Goal: Information Seeking & Learning: Learn about a topic

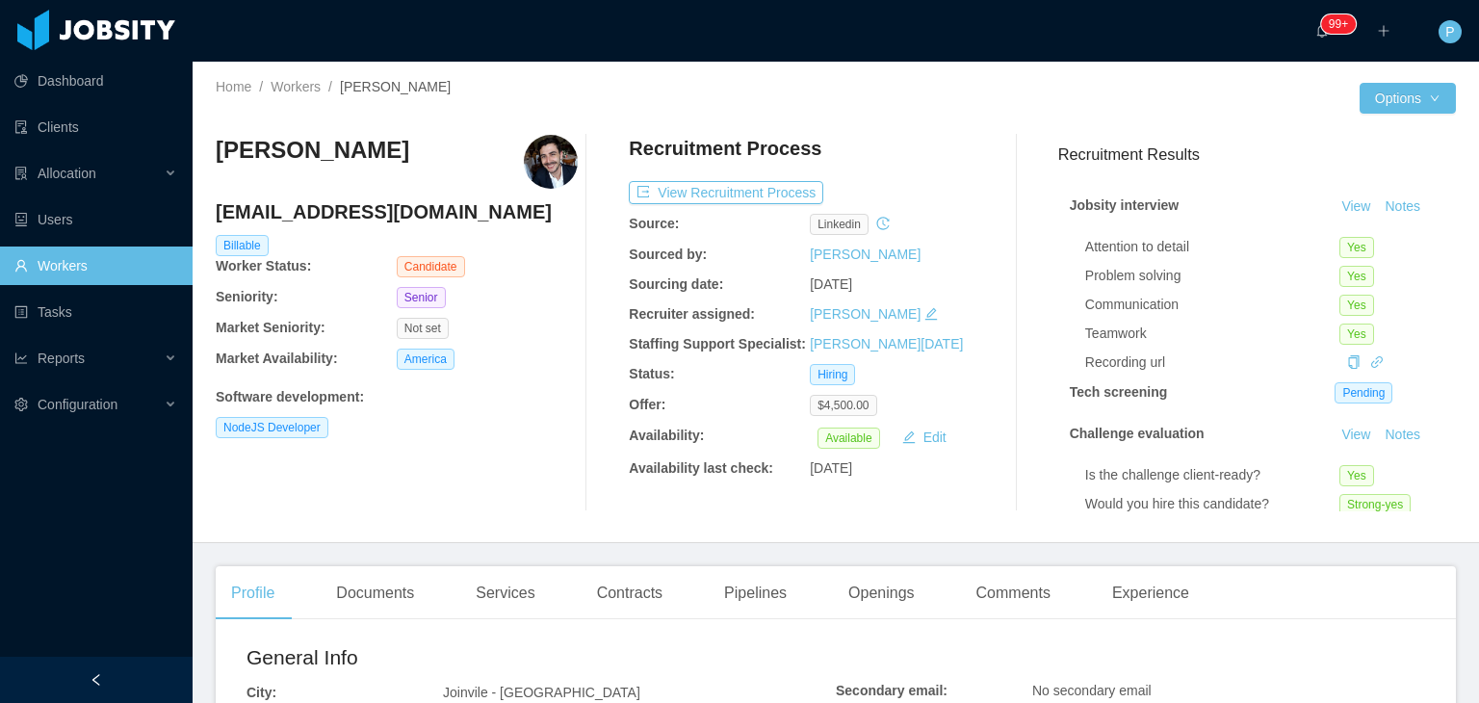
click at [961, 78] on div "Home / Workers / [PERSON_NAME] / Options [PERSON_NAME] [EMAIL_ADDRESS][DOMAIN_N…" at bounding box center [836, 302] width 1286 height 481
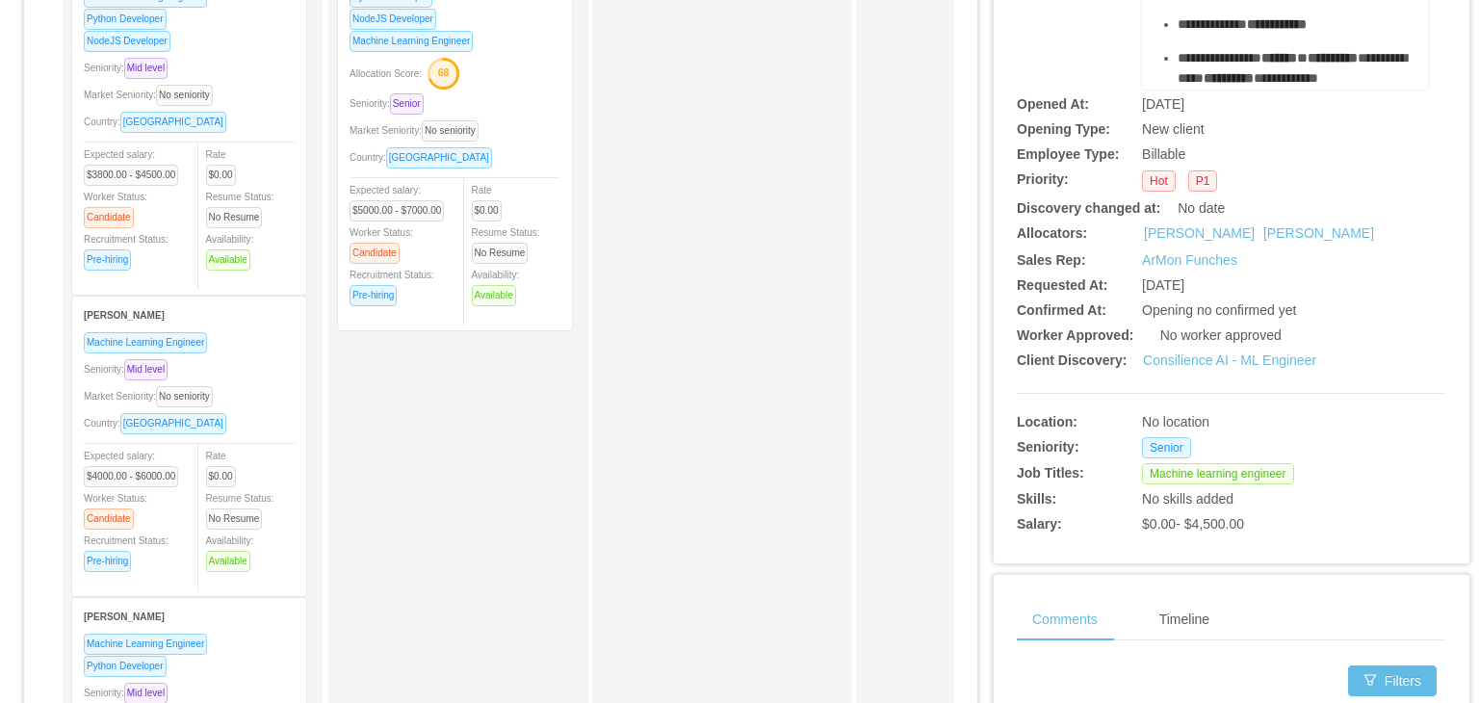
scroll to position [292, 0]
